Goal: Use online tool/utility: Utilize a website feature to perform a specific function

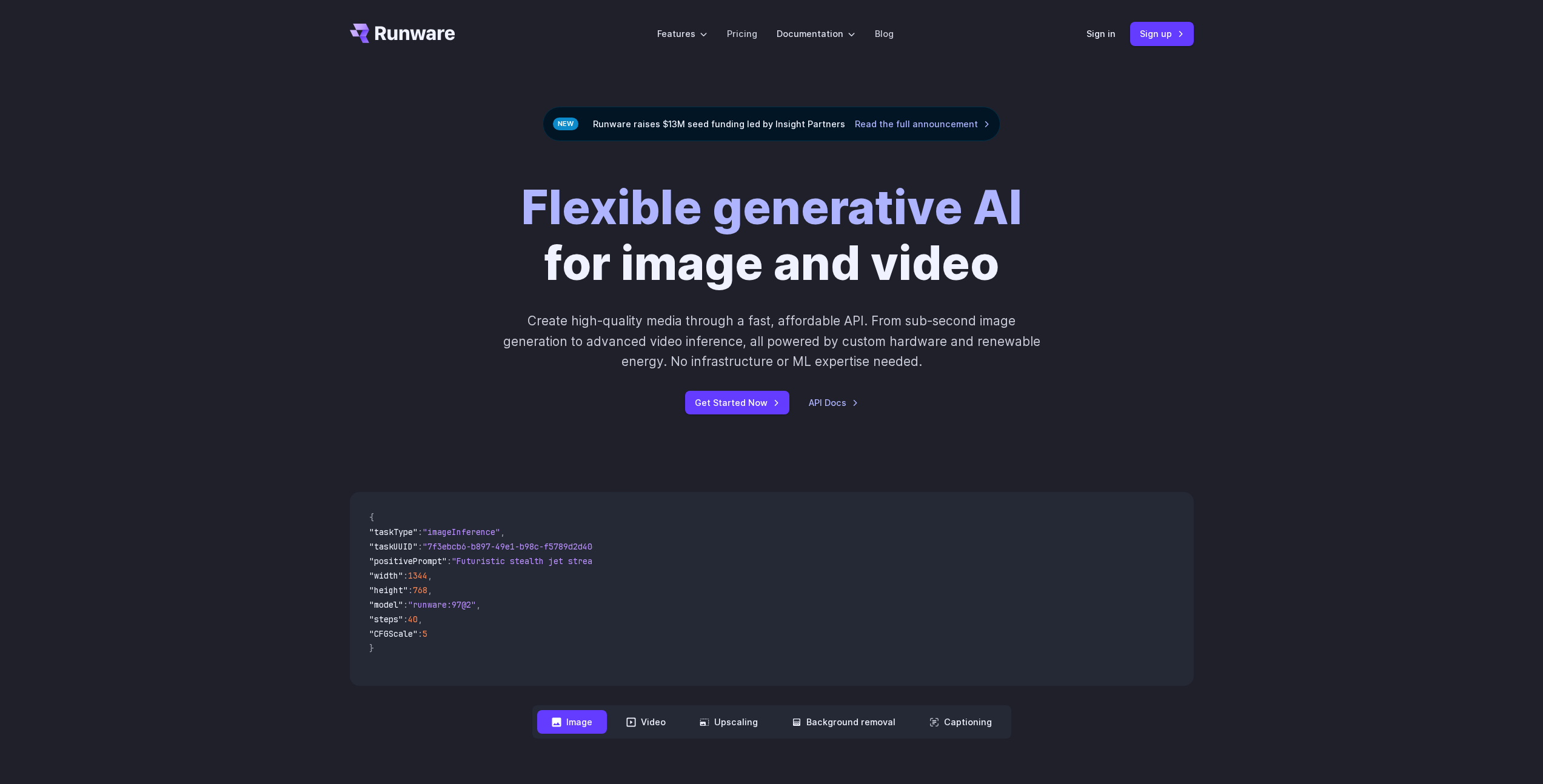
click at [1116, 35] on div "Sign in Sign up" at bounding box center [1140, 33] width 107 height 23
click at [1112, 33] on link "Sign in" at bounding box center [1101, 33] width 29 height 14
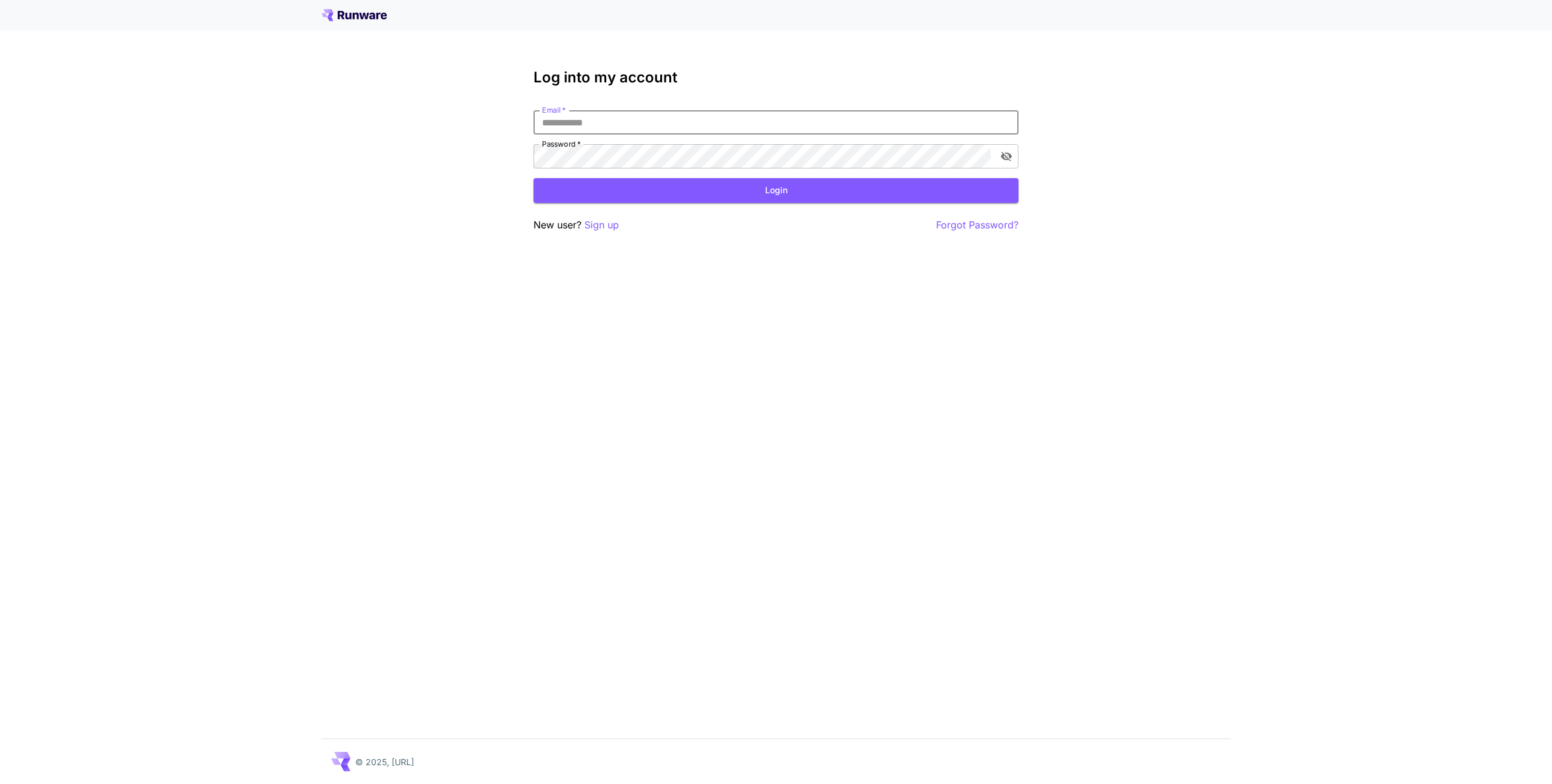
click at [684, 124] on input "Email   *" at bounding box center [776, 122] width 485 height 24
type input "**********"
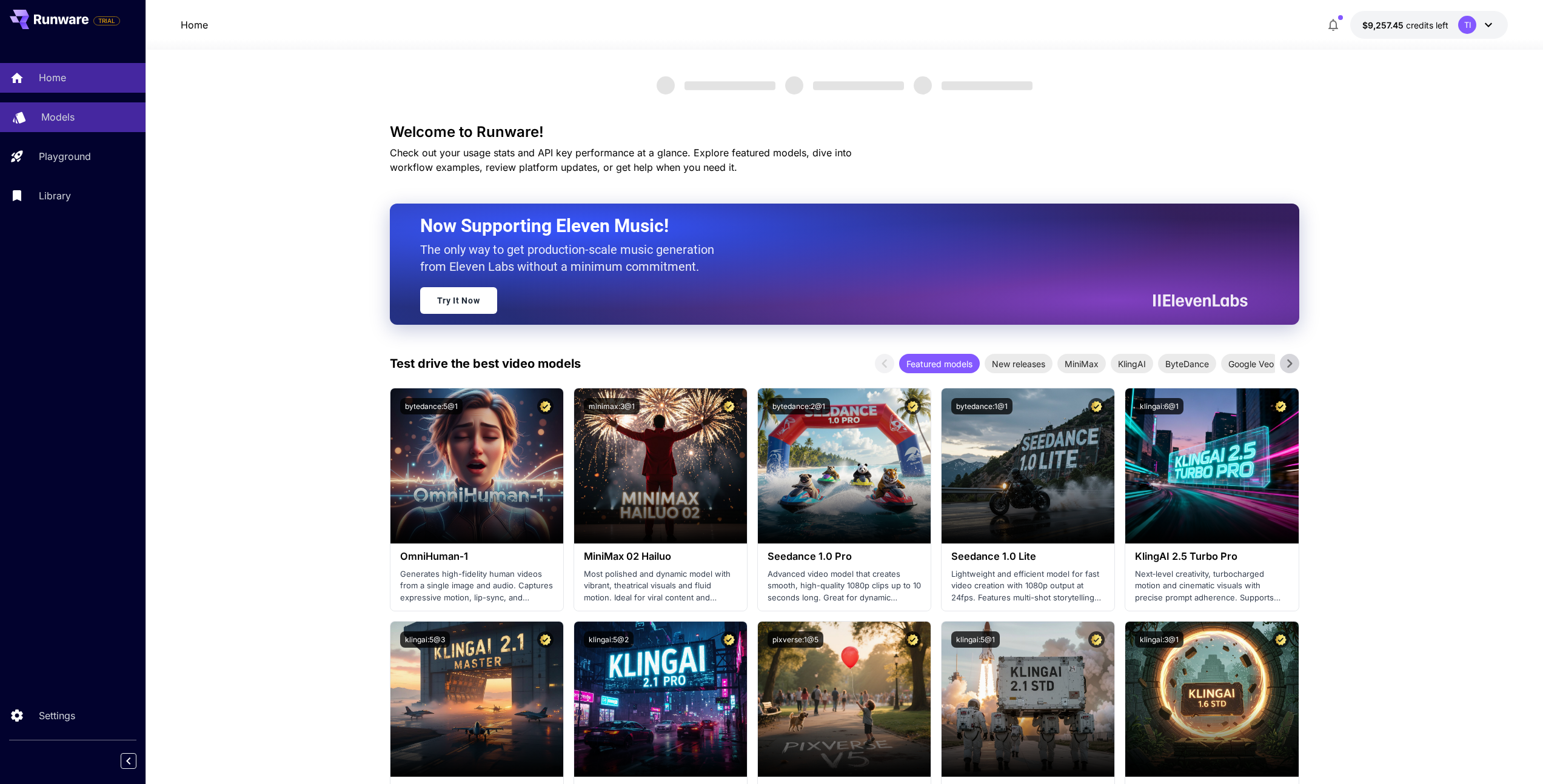
click at [56, 111] on p "Models" at bounding box center [57, 117] width 33 height 15
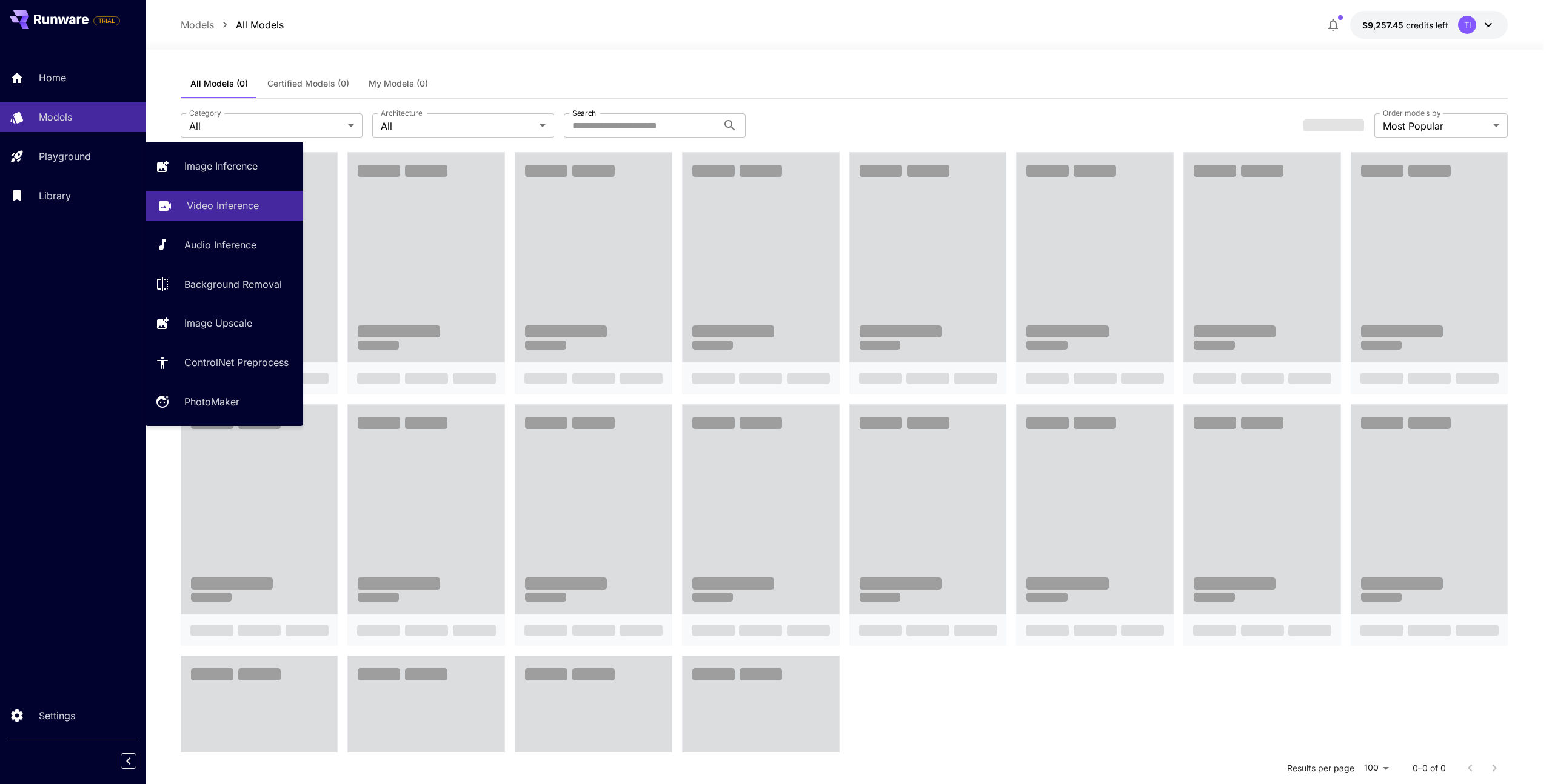
click at [200, 208] on p "Video Inference" at bounding box center [223, 205] width 72 height 15
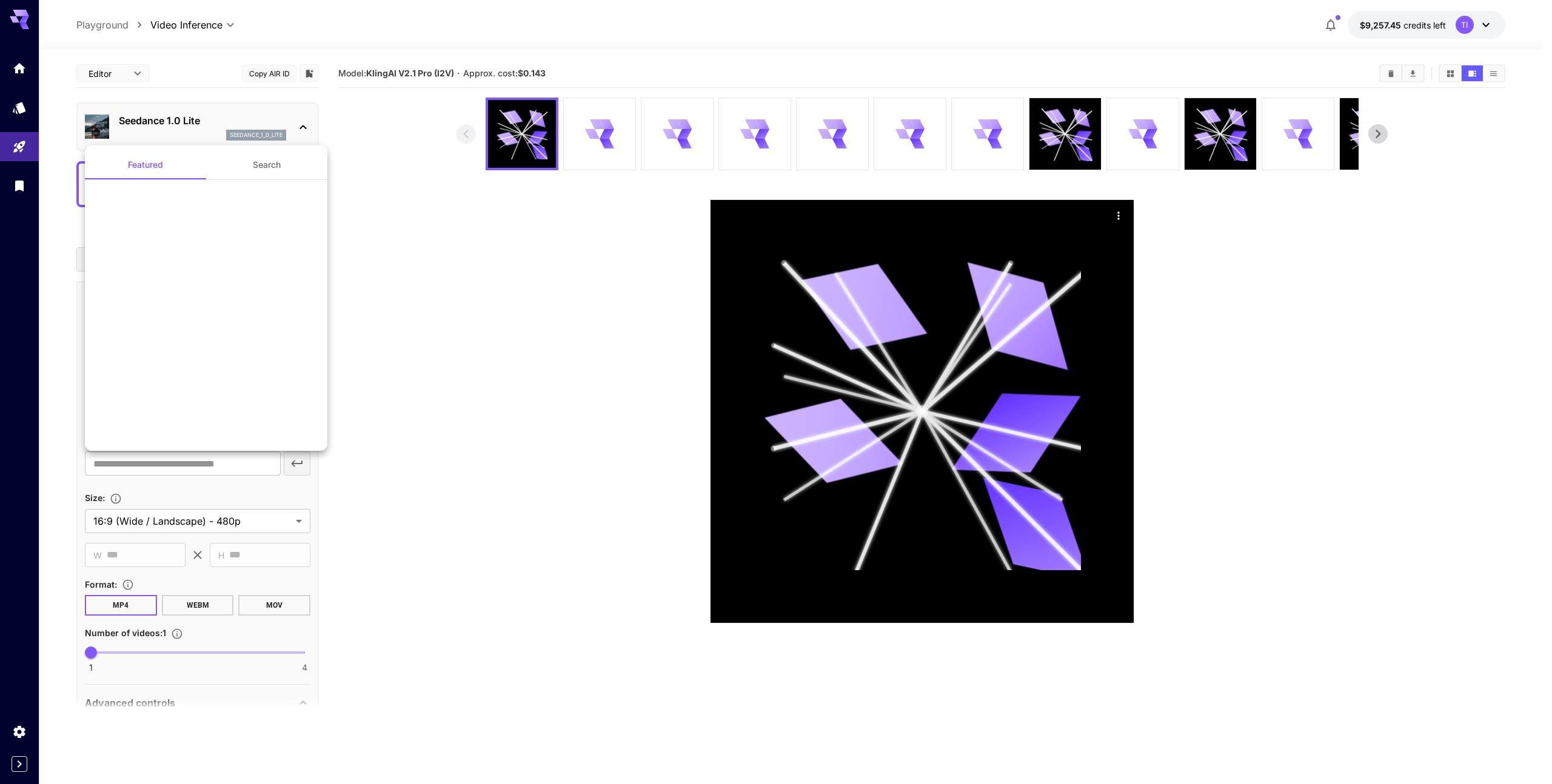
click at [193, 129] on div at bounding box center [776, 392] width 1552 height 784
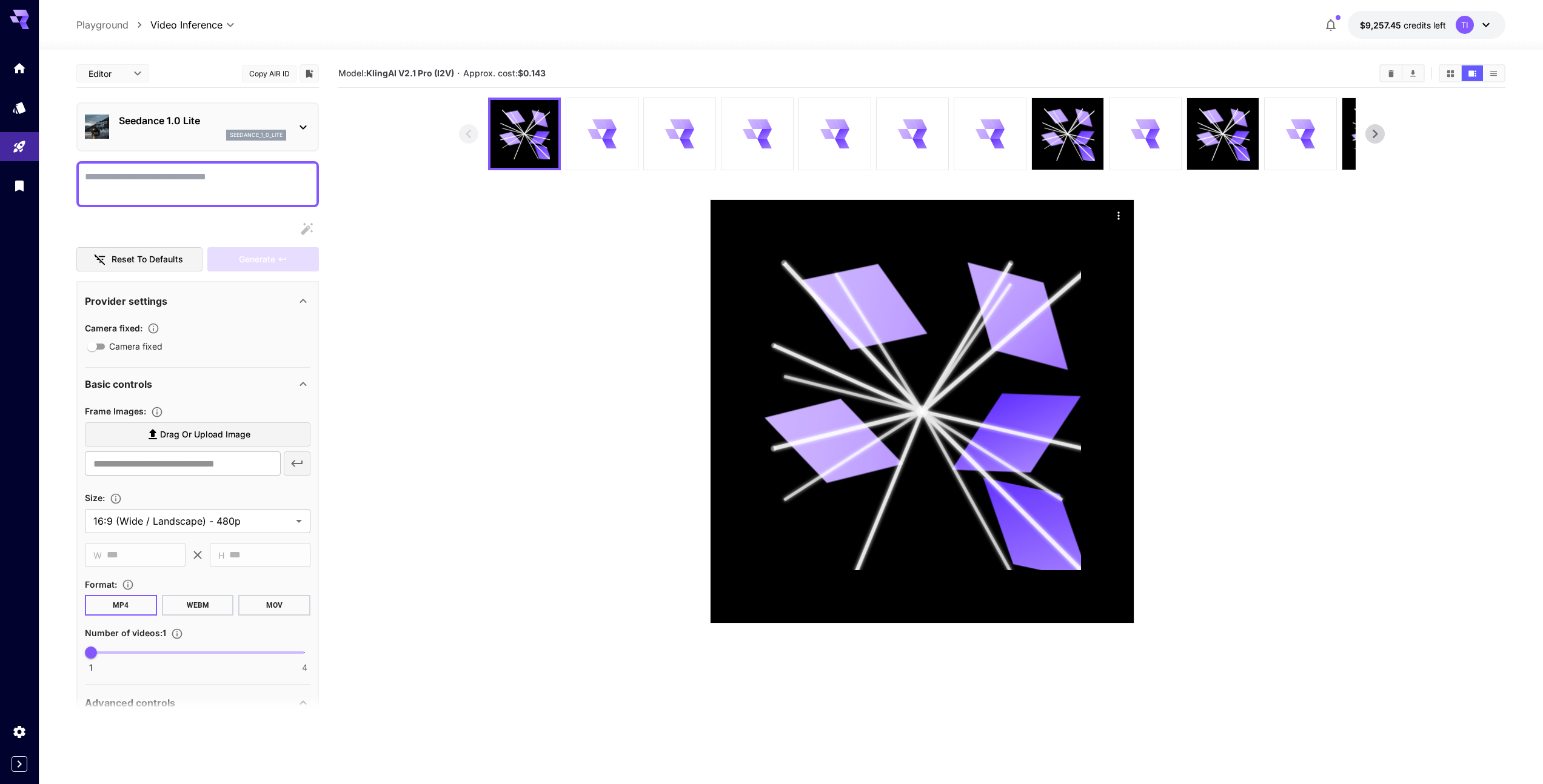
click at [319, 119] on div at bounding box center [772, 392] width 1543 height 784
